Goal: Complete application form

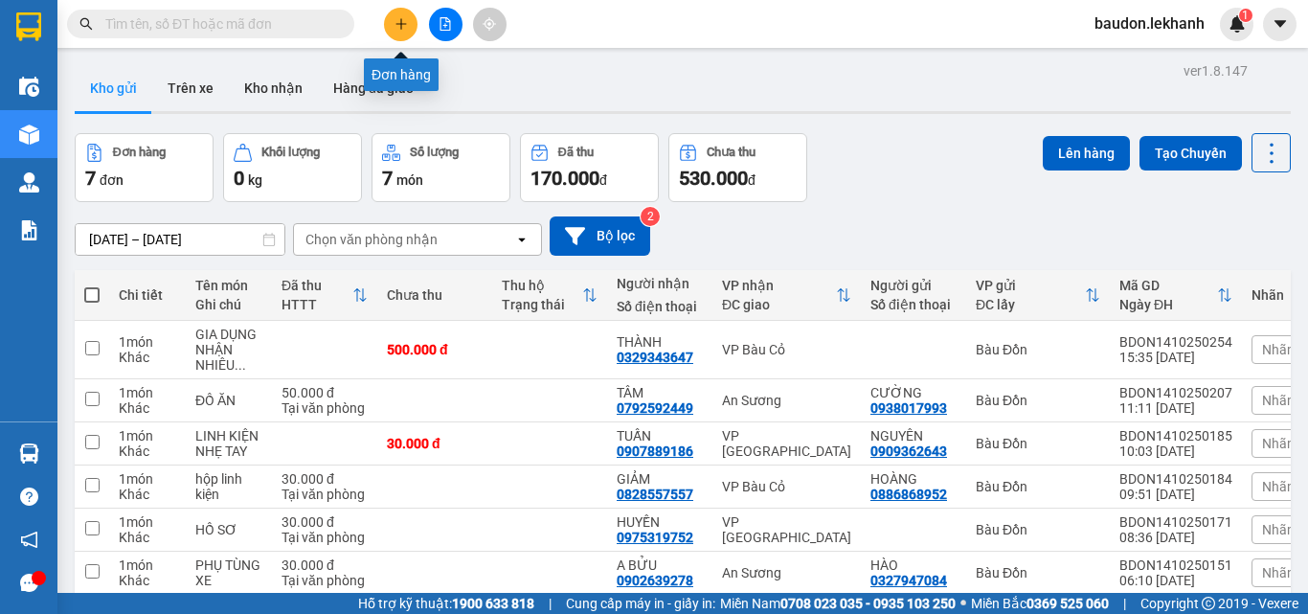
click at [406, 22] on icon "plus" at bounding box center [400, 23] width 13 height 13
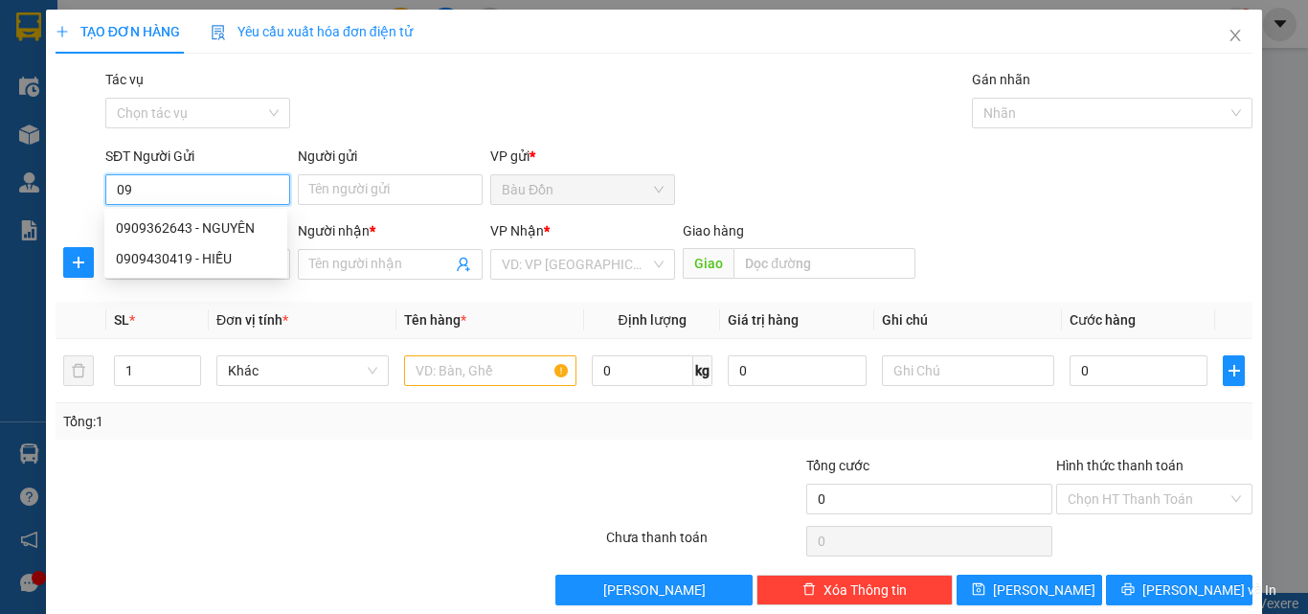
type input "0"
click at [214, 233] on div "0338821909 - MAI" at bounding box center [196, 227] width 160 height 21
type input "0338821909"
type input "MAI"
type input "0978790131"
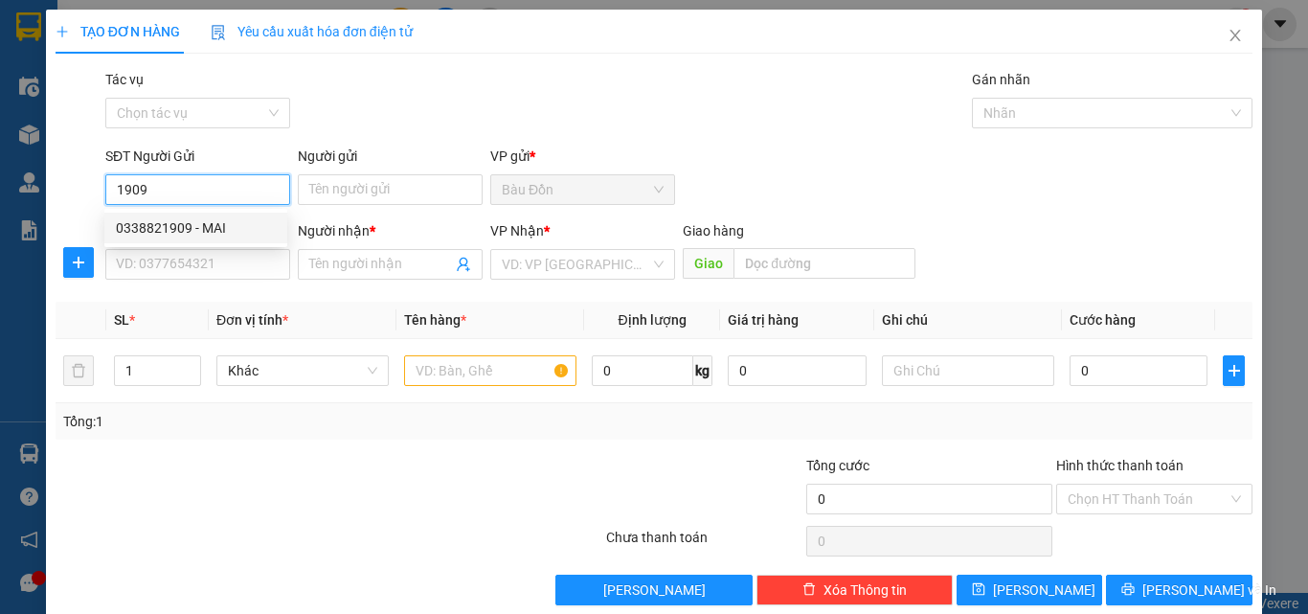
type input "[PERSON_NAME]"
type input "40.000"
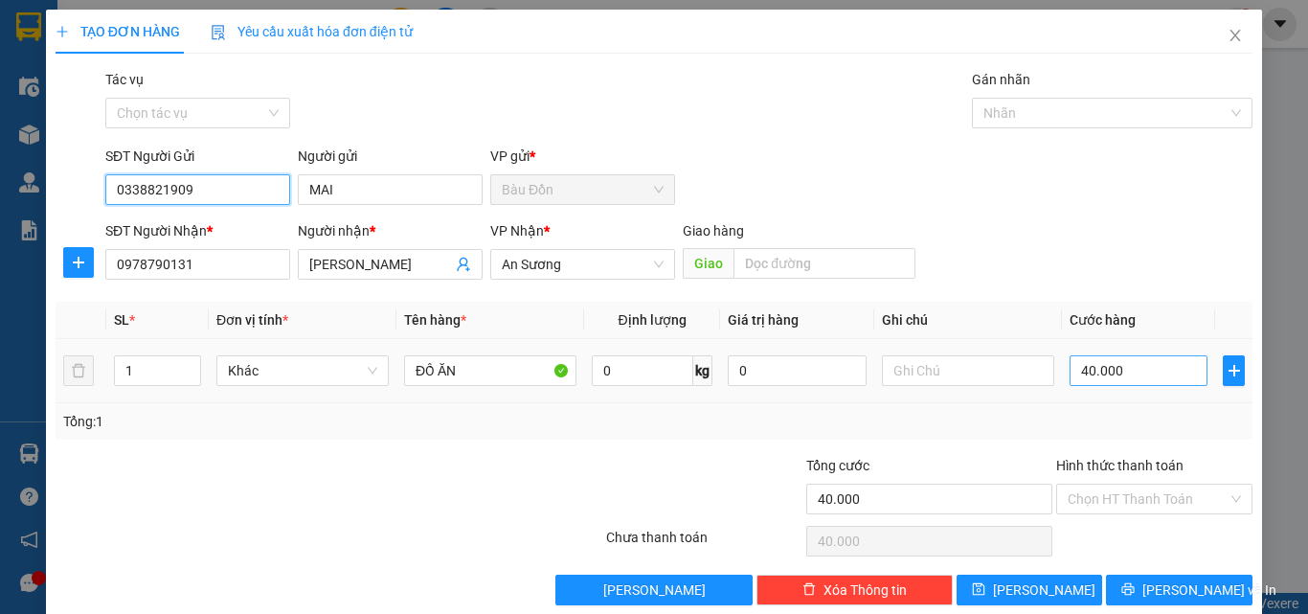
type input "0338821909"
click at [1069, 369] on input "40.000" at bounding box center [1138, 370] width 138 height 31
type input "3"
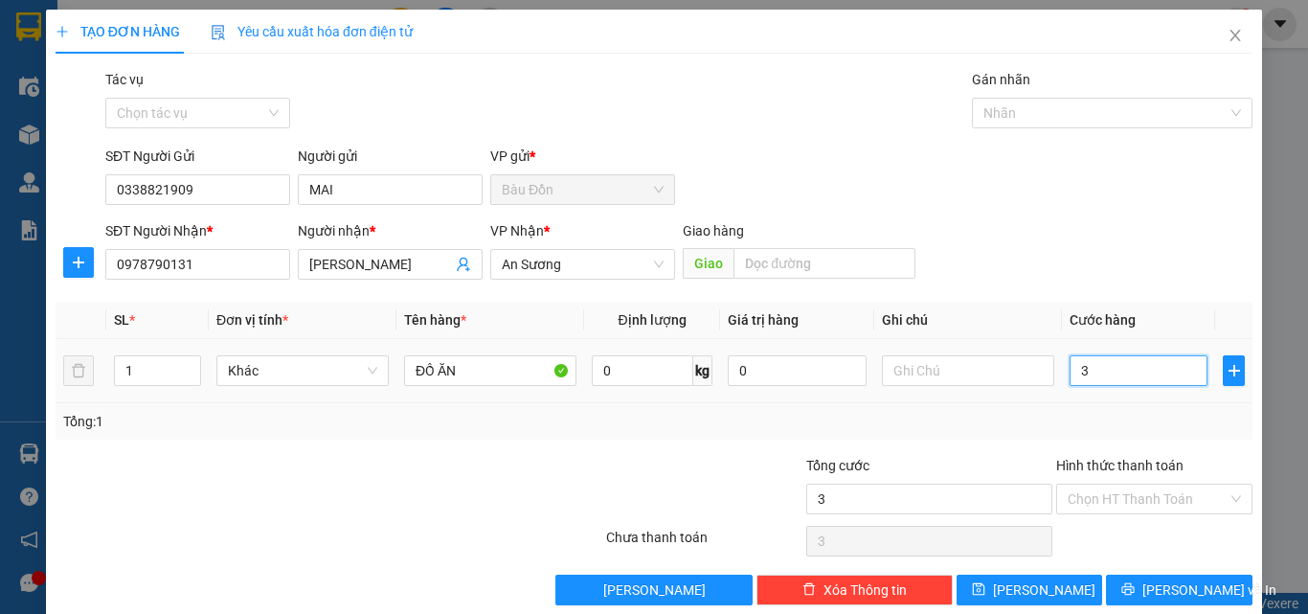
type input "30"
type input "300"
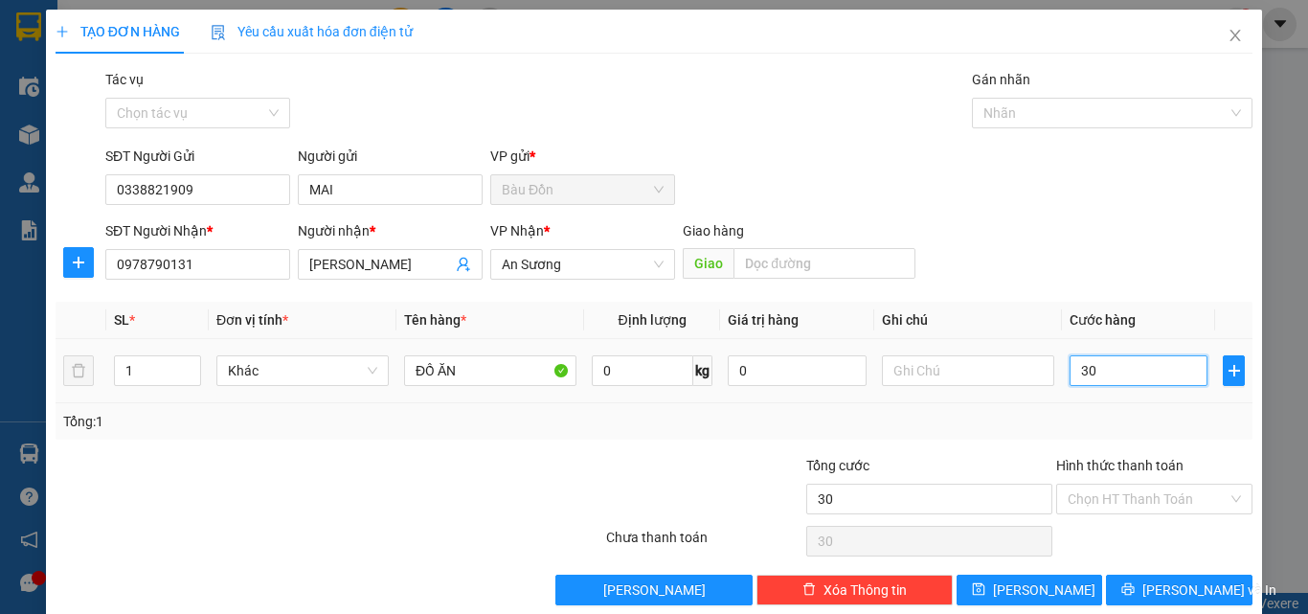
type input "300"
type input "3.000"
type input "30.000"
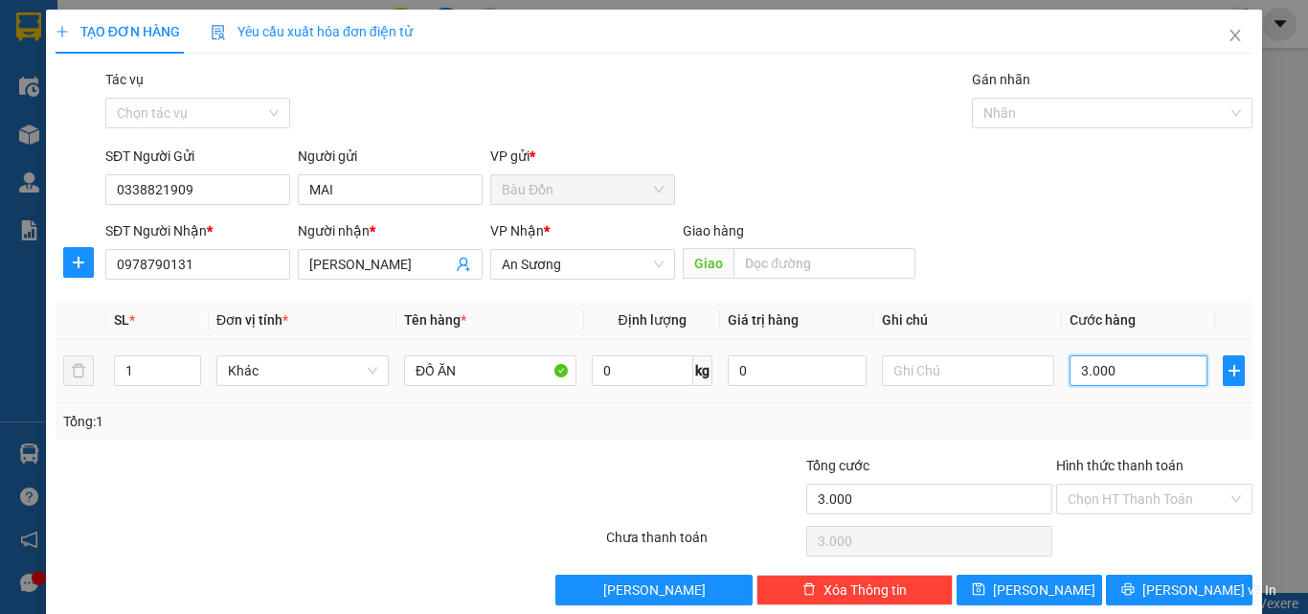
type input "30.000"
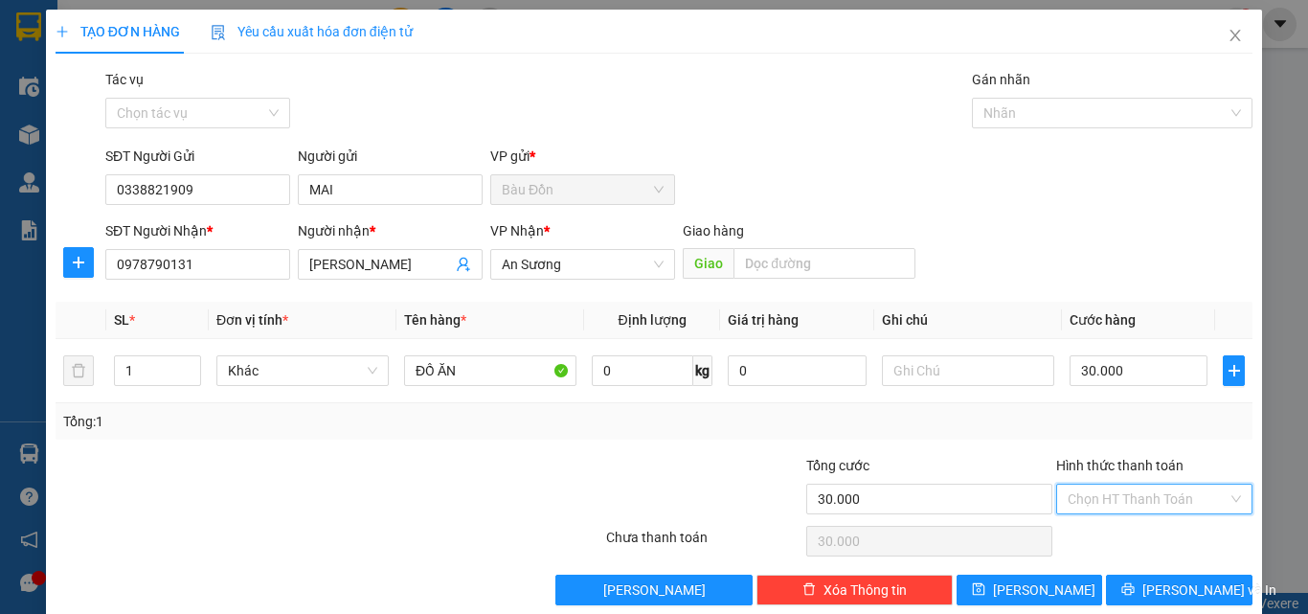
click at [1101, 494] on input "Hình thức thanh toán" at bounding box center [1148, 498] width 160 height 29
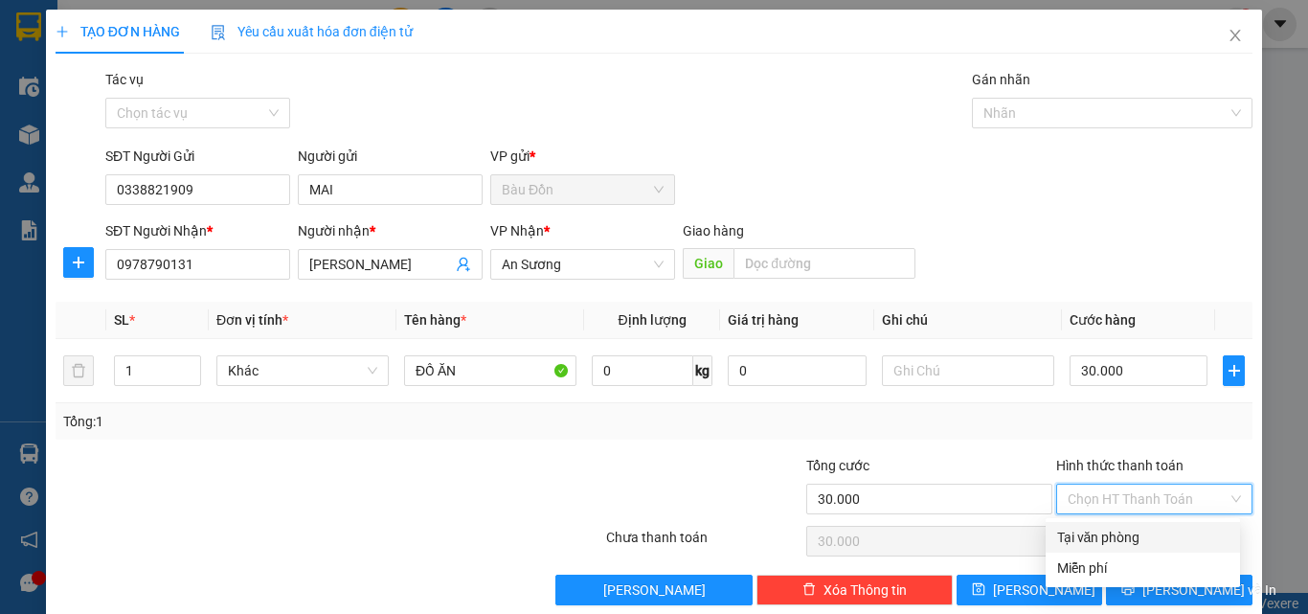
click at [1109, 537] on div "Tại văn phòng" at bounding box center [1142, 537] width 171 height 21
type input "0"
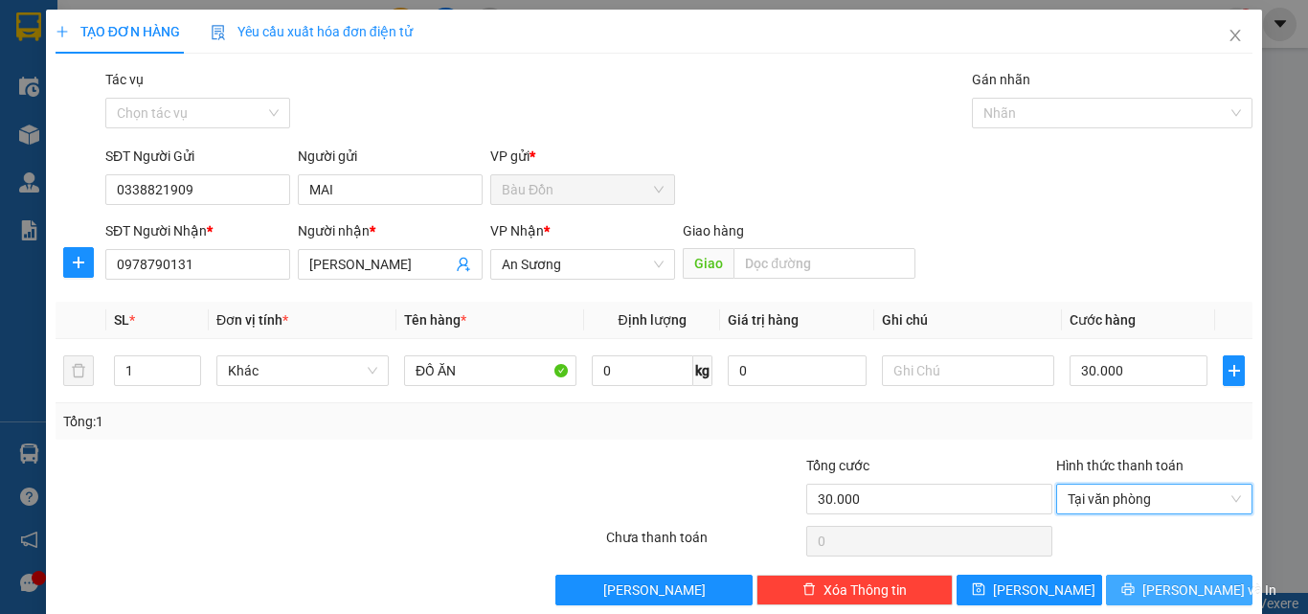
click at [1160, 595] on span "[PERSON_NAME] và In" at bounding box center [1209, 589] width 134 height 21
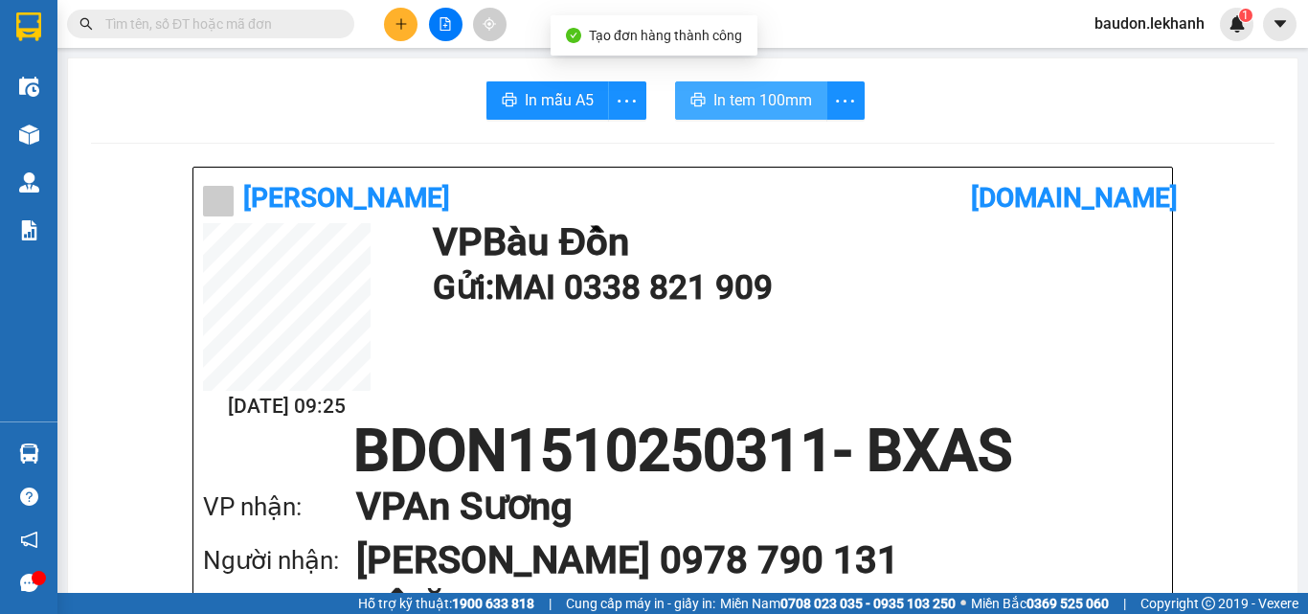
click at [759, 96] on span "In tem 100mm" at bounding box center [762, 100] width 99 height 24
